Goal: Find specific page/section: Find specific page/section

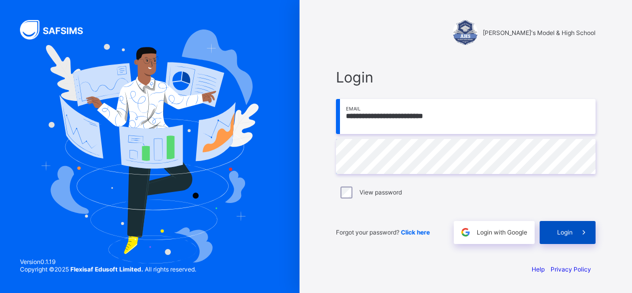
click at [562, 231] on span "Login" at bounding box center [564, 231] width 15 height 7
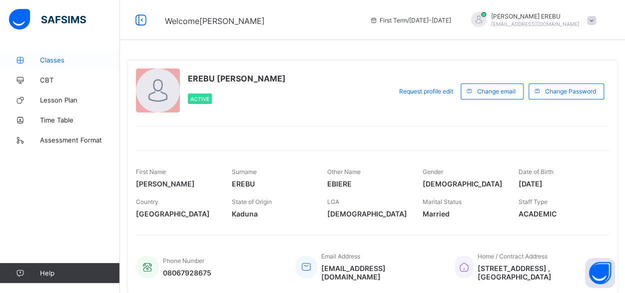
click at [59, 62] on span "Classes" at bounding box center [80, 60] width 80 height 8
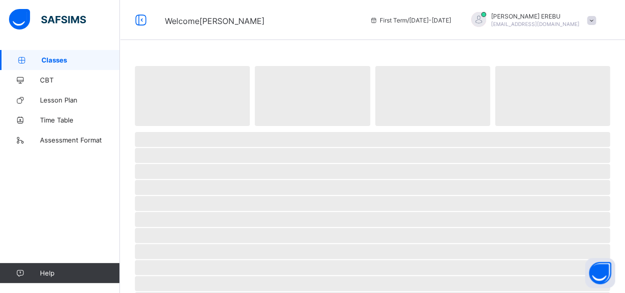
click at [59, 62] on span "Classes" at bounding box center [80, 60] width 78 height 8
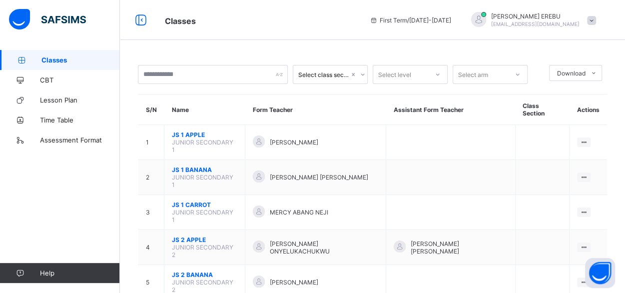
scroll to position [6, 0]
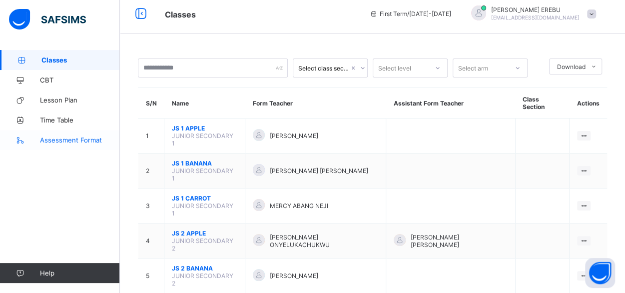
click at [52, 143] on span "Assessment Format" at bounding box center [80, 140] width 80 height 8
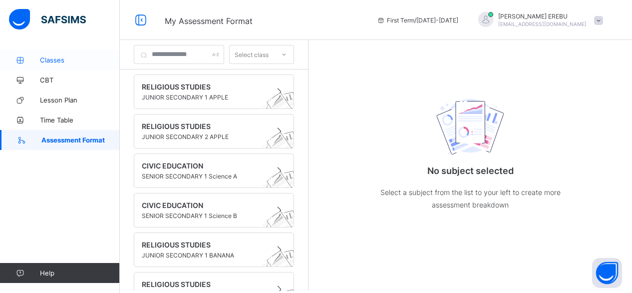
click at [54, 60] on span "Classes" at bounding box center [80, 60] width 80 height 8
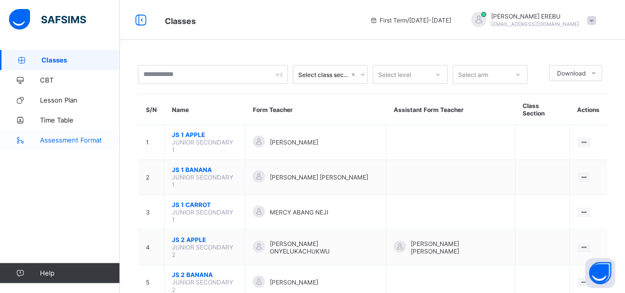
click at [56, 145] on link "Assessment Format" at bounding box center [60, 140] width 120 height 20
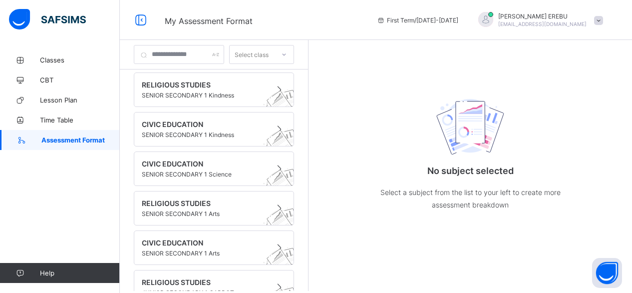
scroll to position [289, 0]
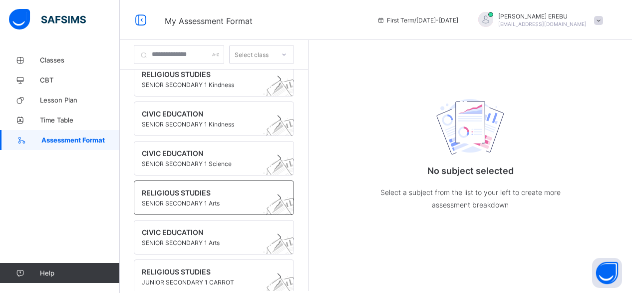
click at [163, 199] on span "SENIOR SECONDARY 1 Arts" at bounding box center [204, 202] width 125 height 7
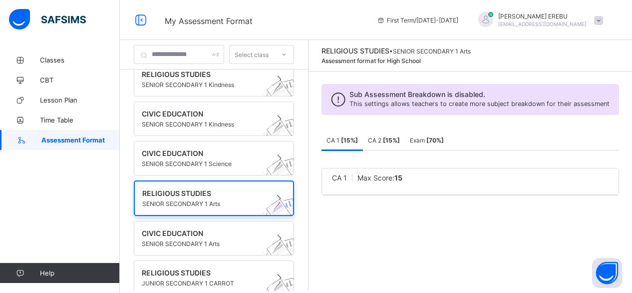
click at [410, 178] on div "CA 1 Max Score: 15" at bounding box center [470, 181] width 297 height 26
click at [400, 144] on b "[ 15 %]" at bounding box center [391, 139] width 17 height 7
click at [357, 144] on b "[ 15 %]" at bounding box center [349, 139] width 17 height 7
click at [419, 94] on span "Sub Assessment Breakdown is disabled." at bounding box center [479, 94] width 260 height 8
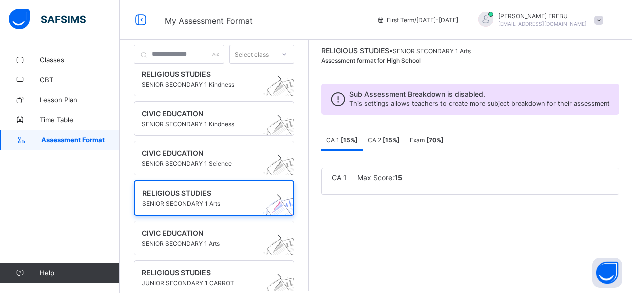
click at [403, 115] on div "Sub Assessment Breakdown is disabled. This settings allows teachers to create m…" at bounding box center [471, 99] width 298 height 31
click at [212, 268] on span "RELIGIOUS STUDIES" at bounding box center [204, 272] width 125 height 8
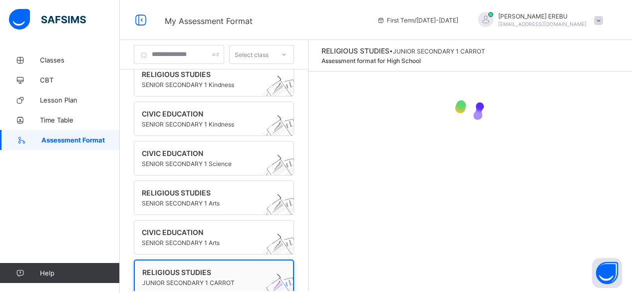
click at [212, 268] on span "RELIGIOUS STUDIES" at bounding box center [204, 272] width 124 height 8
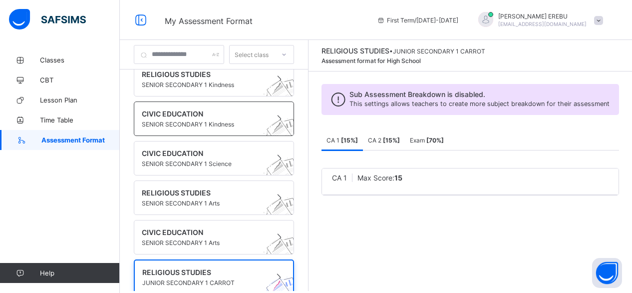
click at [256, 119] on div "CIVIC EDUCATION SENIOR SECONDARY 1 Kindness" at bounding box center [214, 118] width 160 height 34
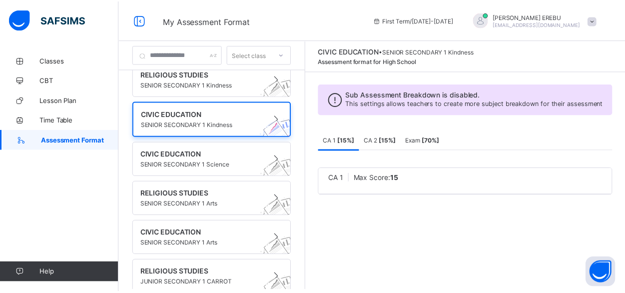
scroll to position [95, 0]
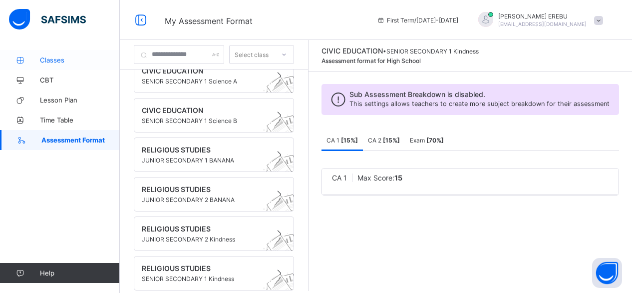
click at [51, 60] on span "Classes" at bounding box center [80, 60] width 80 height 8
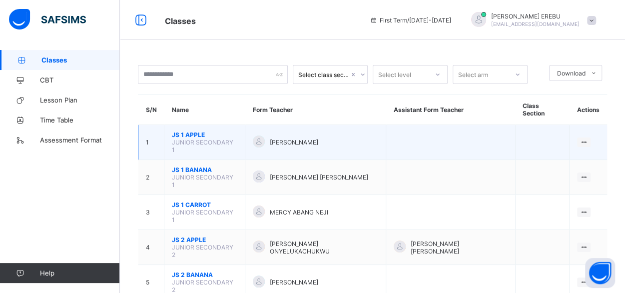
click at [165, 127] on td "JS 1 APPLE JUNIOR SECONDARY 1" at bounding box center [204, 142] width 81 height 35
click at [186, 138] on span "JUNIOR SECONDARY 1" at bounding box center [202, 145] width 61 height 15
click at [589, 152] on ul "View Class" at bounding box center [562, 161] width 55 height 19
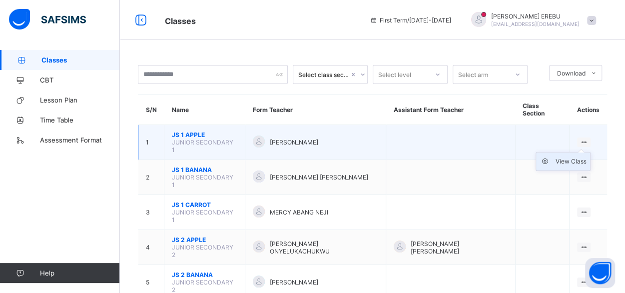
click at [571, 154] on li "View Class" at bounding box center [563, 161] width 54 height 18
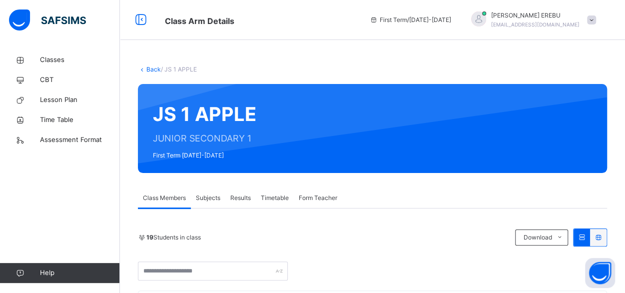
scroll to position [256, 0]
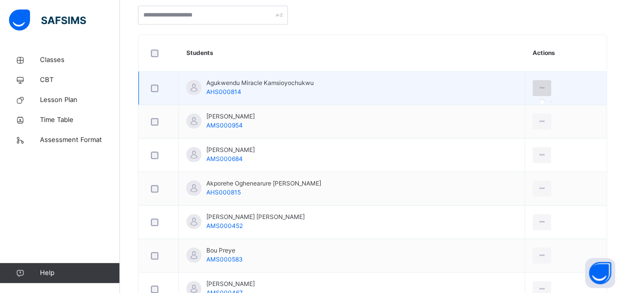
click at [544, 87] on icon at bounding box center [541, 87] width 8 height 9
click at [544, 89] on icon at bounding box center [541, 87] width 8 height 9
click at [546, 84] on icon at bounding box center [541, 87] width 8 height 9
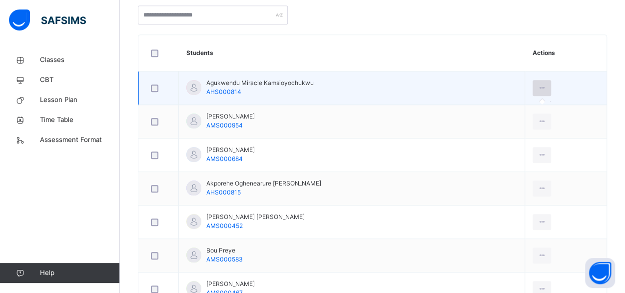
click at [546, 84] on icon at bounding box center [541, 87] width 8 height 9
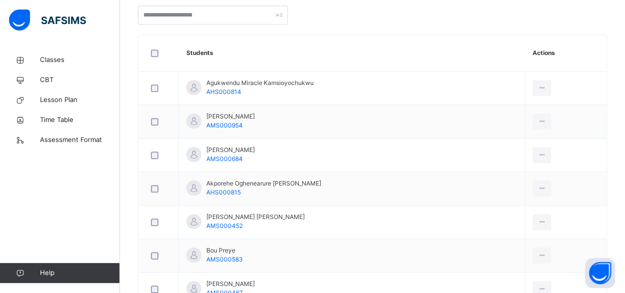
scroll to position [0, 0]
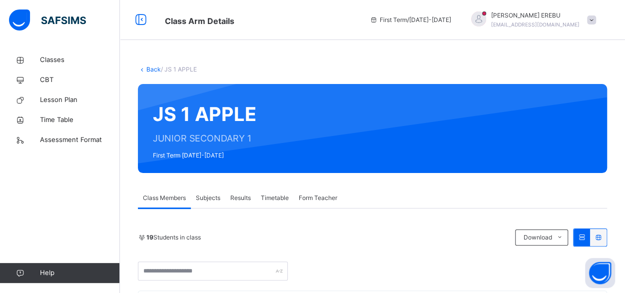
click at [209, 198] on span "Subjects" at bounding box center [208, 197] width 24 height 9
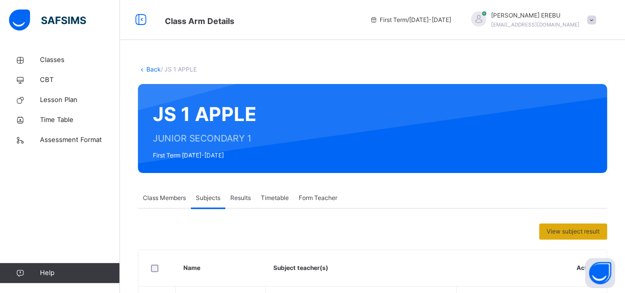
click at [566, 234] on span "View subject result" at bounding box center [572, 231] width 53 height 9
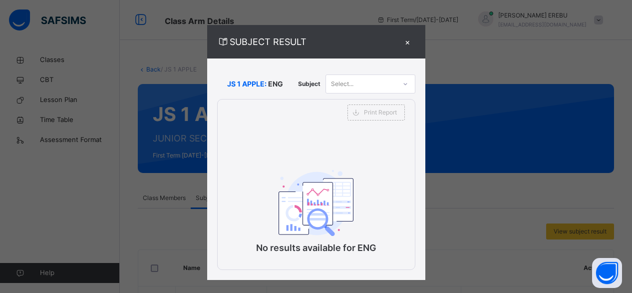
click at [406, 42] on div "×" at bounding box center [407, 41] width 15 height 13
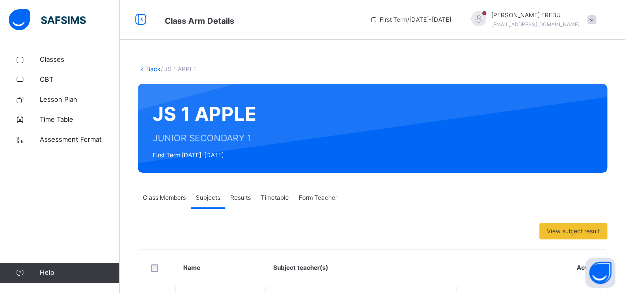
click at [165, 201] on span "Class Members" at bounding box center [164, 197] width 43 height 9
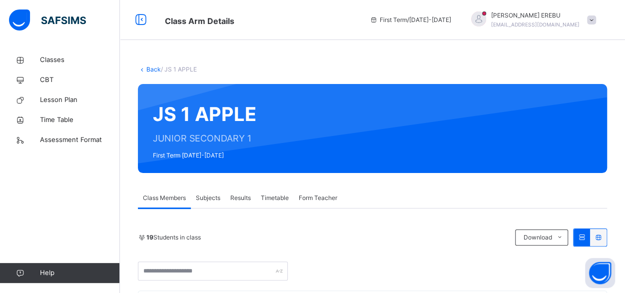
click at [602, 238] on icon at bounding box center [598, 236] width 8 height 7
click at [142, 70] on icon at bounding box center [142, 68] width 8 height 7
click at [151, 70] on link "Back" at bounding box center [153, 68] width 14 height 7
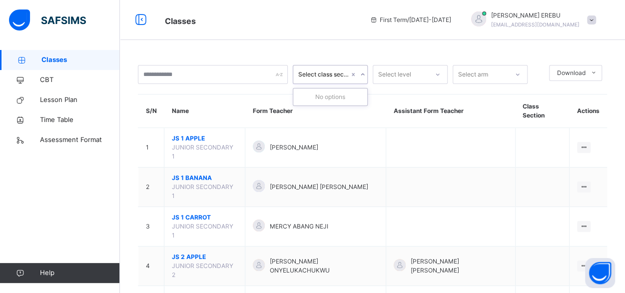
click at [329, 74] on div "Select class section" at bounding box center [323, 74] width 51 height 9
click at [323, 74] on div "Select class section" at bounding box center [323, 74] width 51 height 9
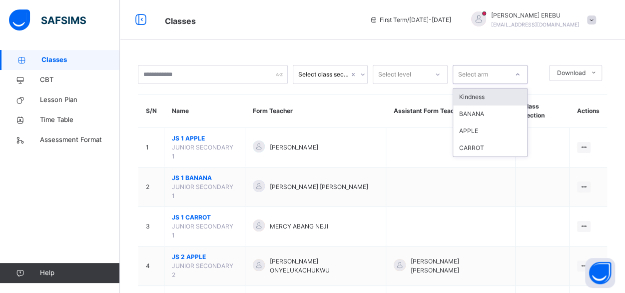
click at [515, 72] on icon at bounding box center [517, 74] width 6 height 10
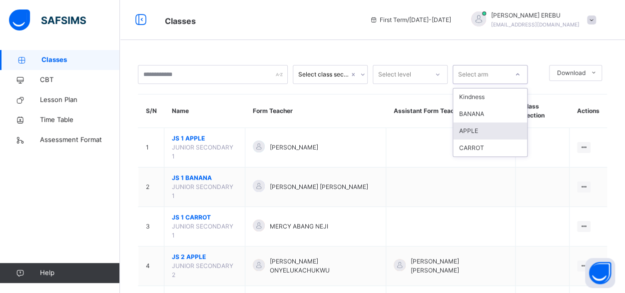
click at [489, 126] on div "APPLE" at bounding box center [490, 130] width 74 height 17
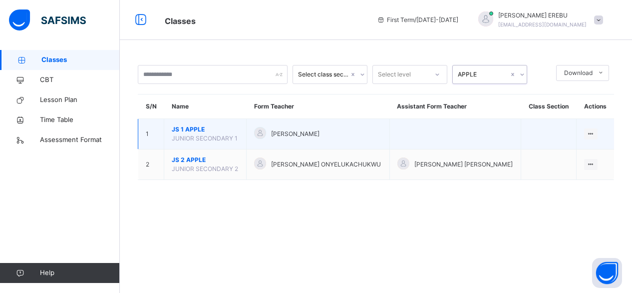
click at [500, 134] on td at bounding box center [455, 134] width 132 height 30
click at [588, 133] on icon at bounding box center [591, 133] width 8 height 7
click at [568, 153] on div "View Class" at bounding box center [577, 154] width 31 height 10
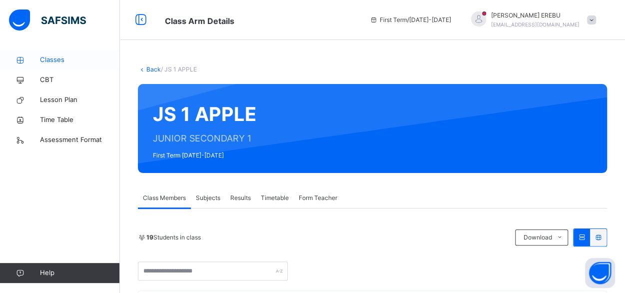
click at [70, 59] on span "Classes" at bounding box center [80, 60] width 80 height 10
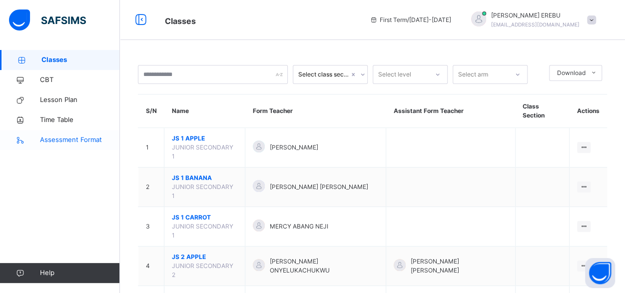
click at [54, 147] on link "Assessment Format" at bounding box center [60, 140] width 120 height 20
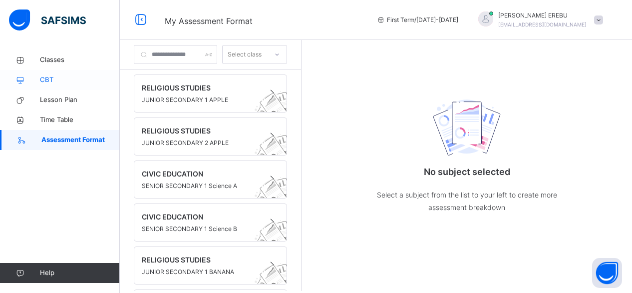
click at [52, 77] on span "CBT" at bounding box center [80, 80] width 80 height 10
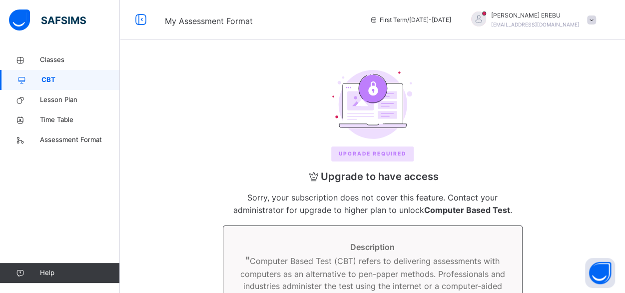
scroll to position [144, 0]
